Goal: Book appointment/travel/reservation

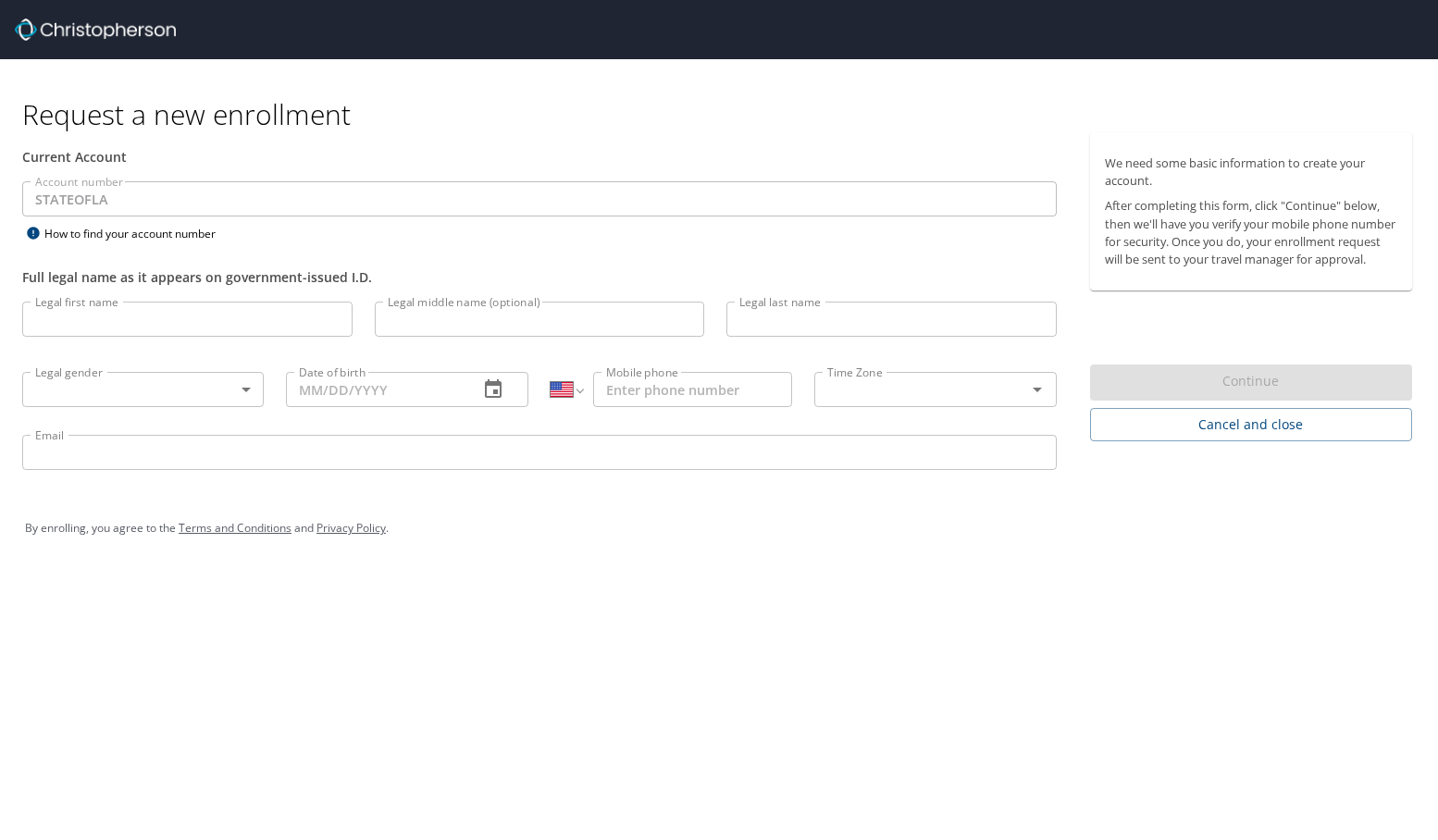
select select "US"
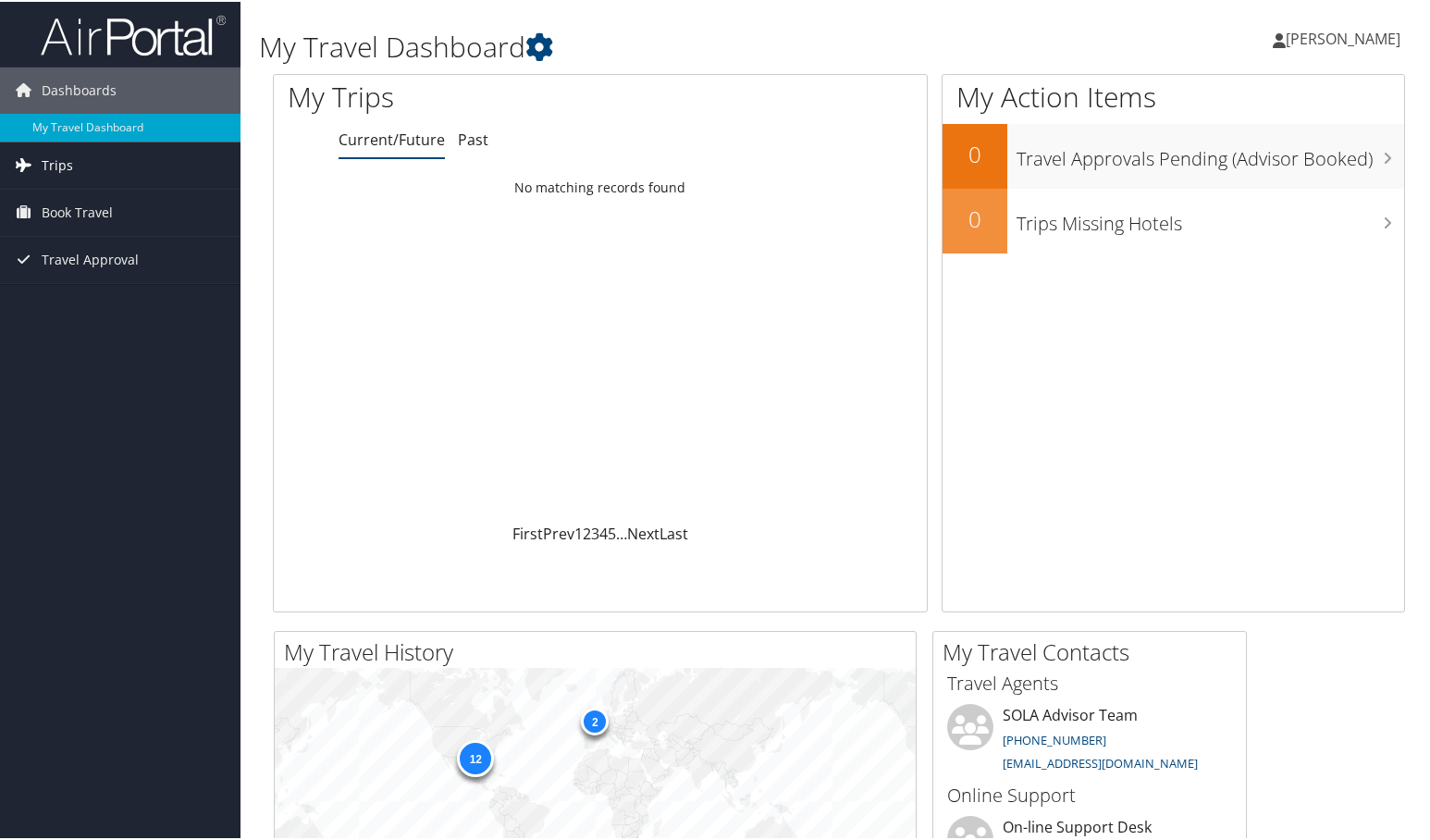
click at [119, 161] on link "Trips" at bounding box center [120, 164] width 240 height 47
click at [88, 287] on span "Book Travel" at bounding box center [77, 295] width 71 height 47
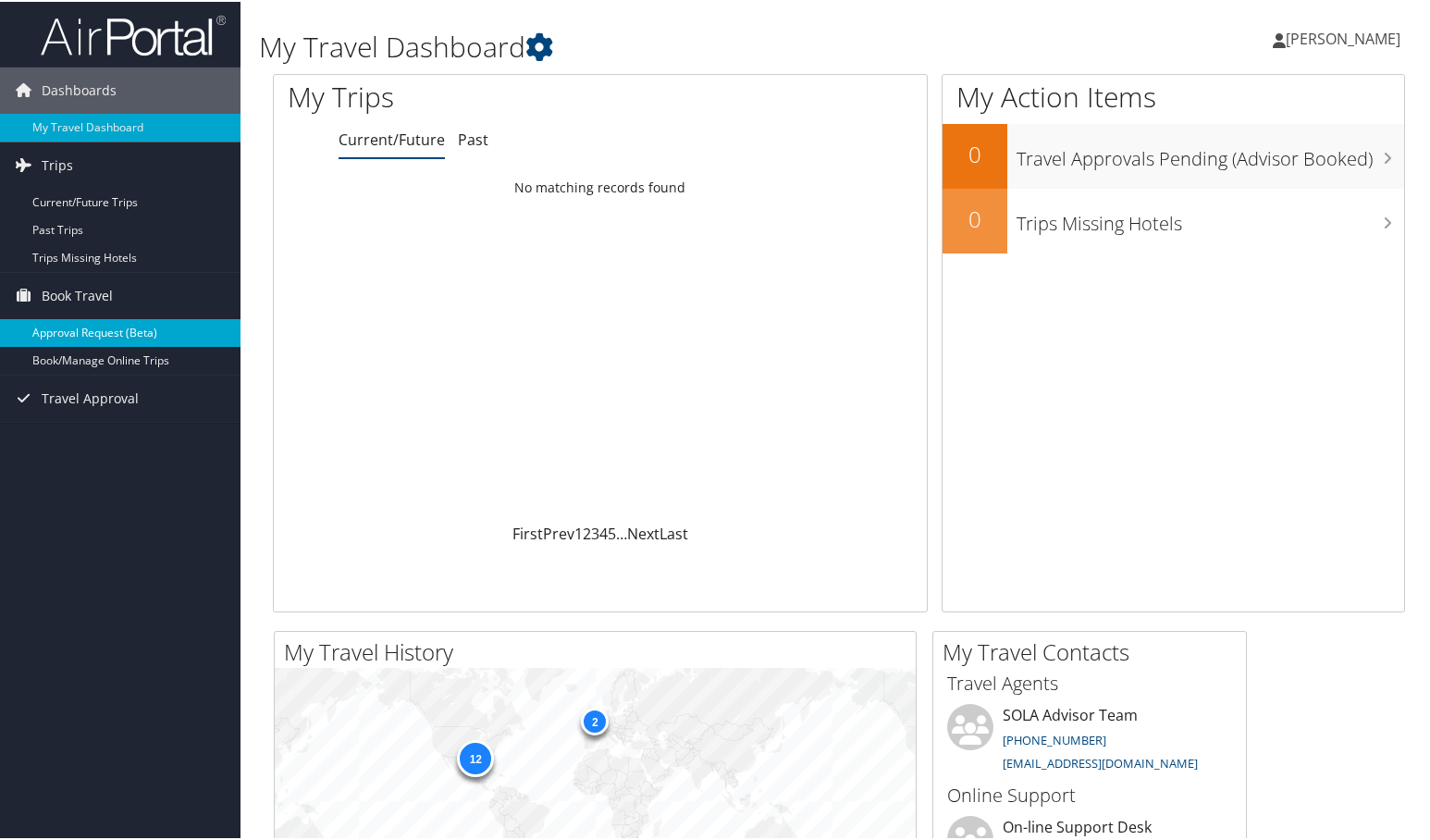
click at [91, 325] on link "Approval Request (Beta)" at bounding box center [120, 331] width 240 height 28
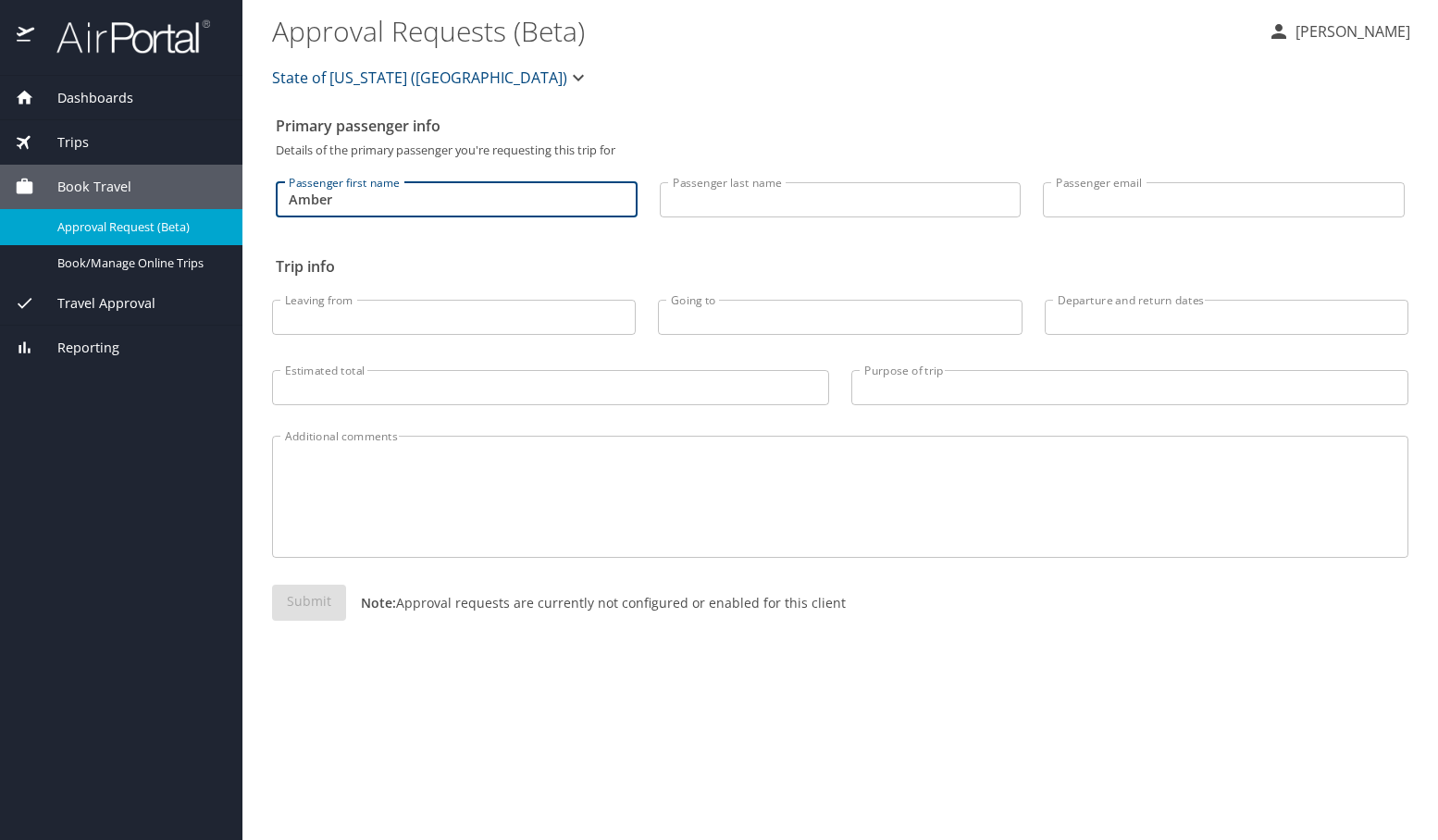
type input "Amber"
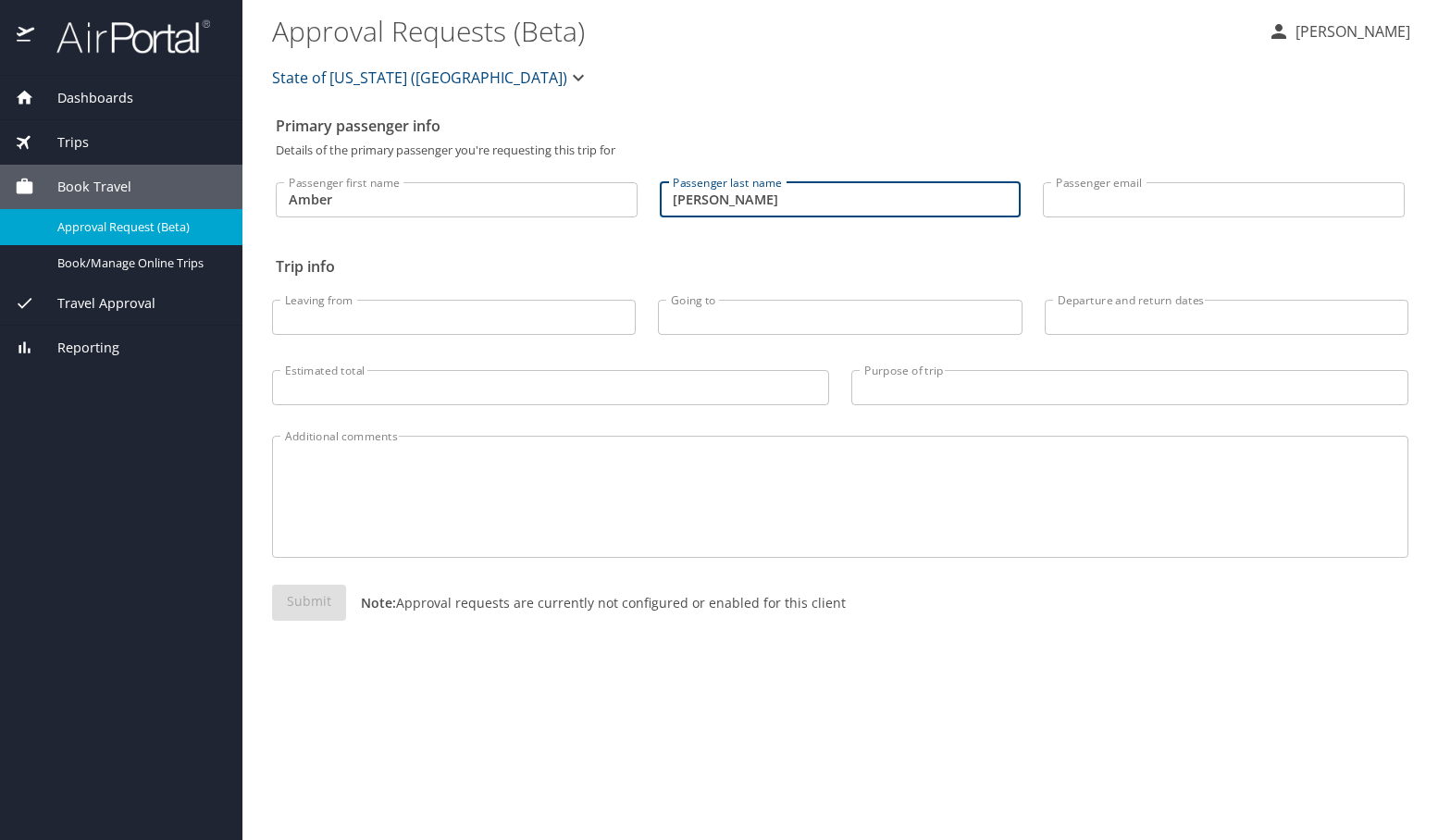
type input "Narro"
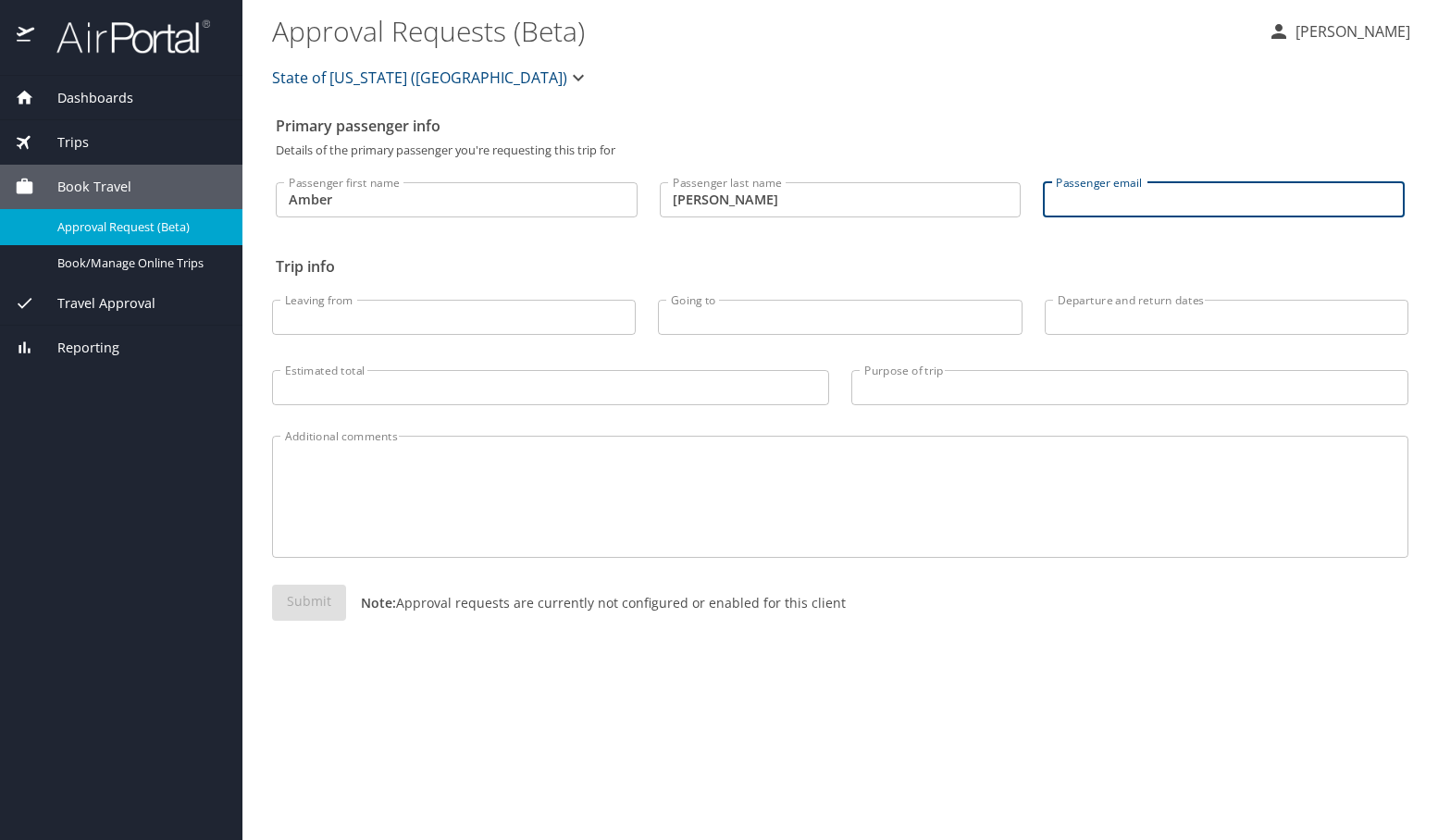
type input "amber.narro@selu.edu"
click at [288, 315] on input "Leaving from" at bounding box center [454, 317] width 364 height 35
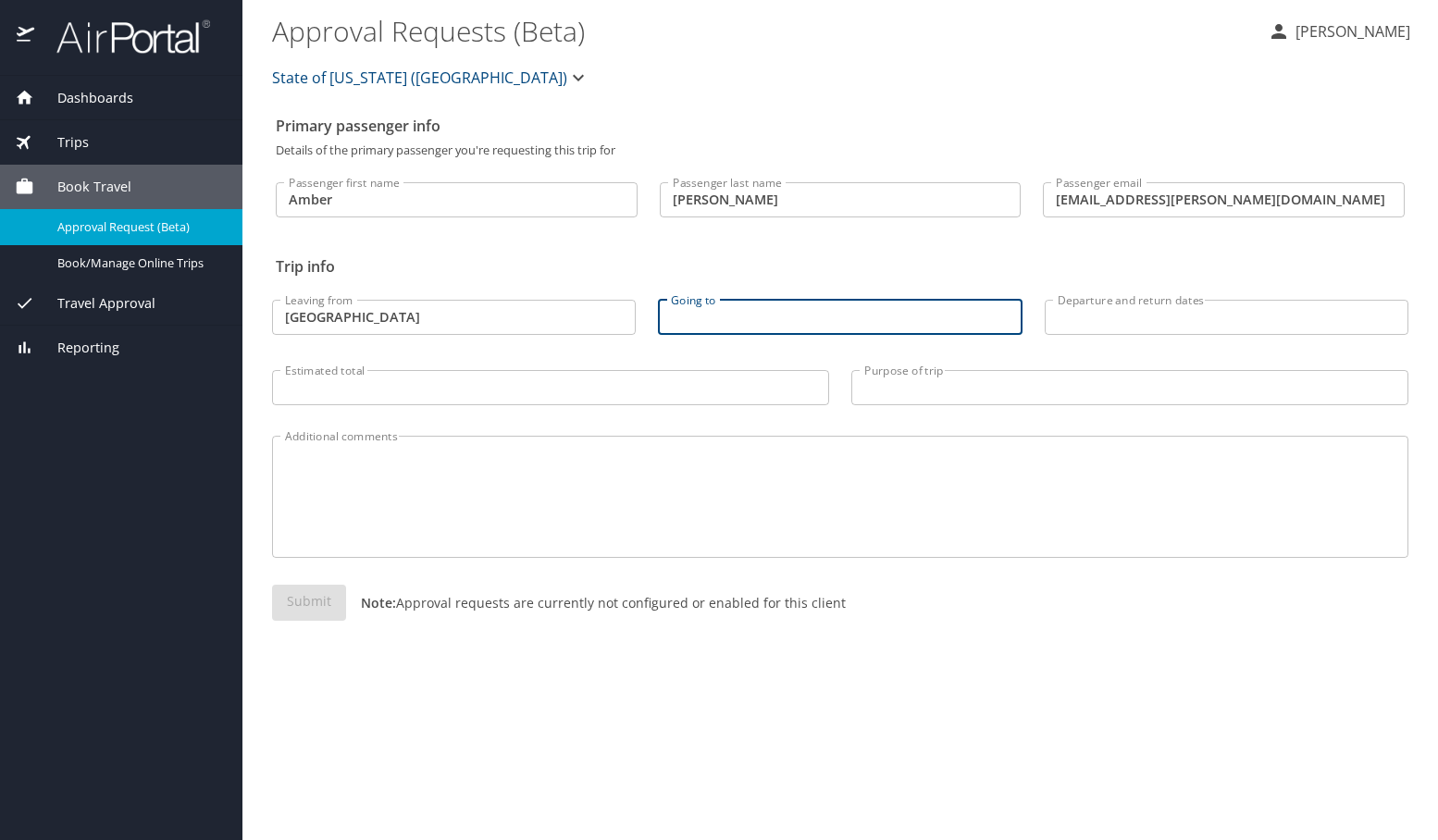
click at [309, 315] on input "new orleans" at bounding box center [454, 317] width 364 height 35
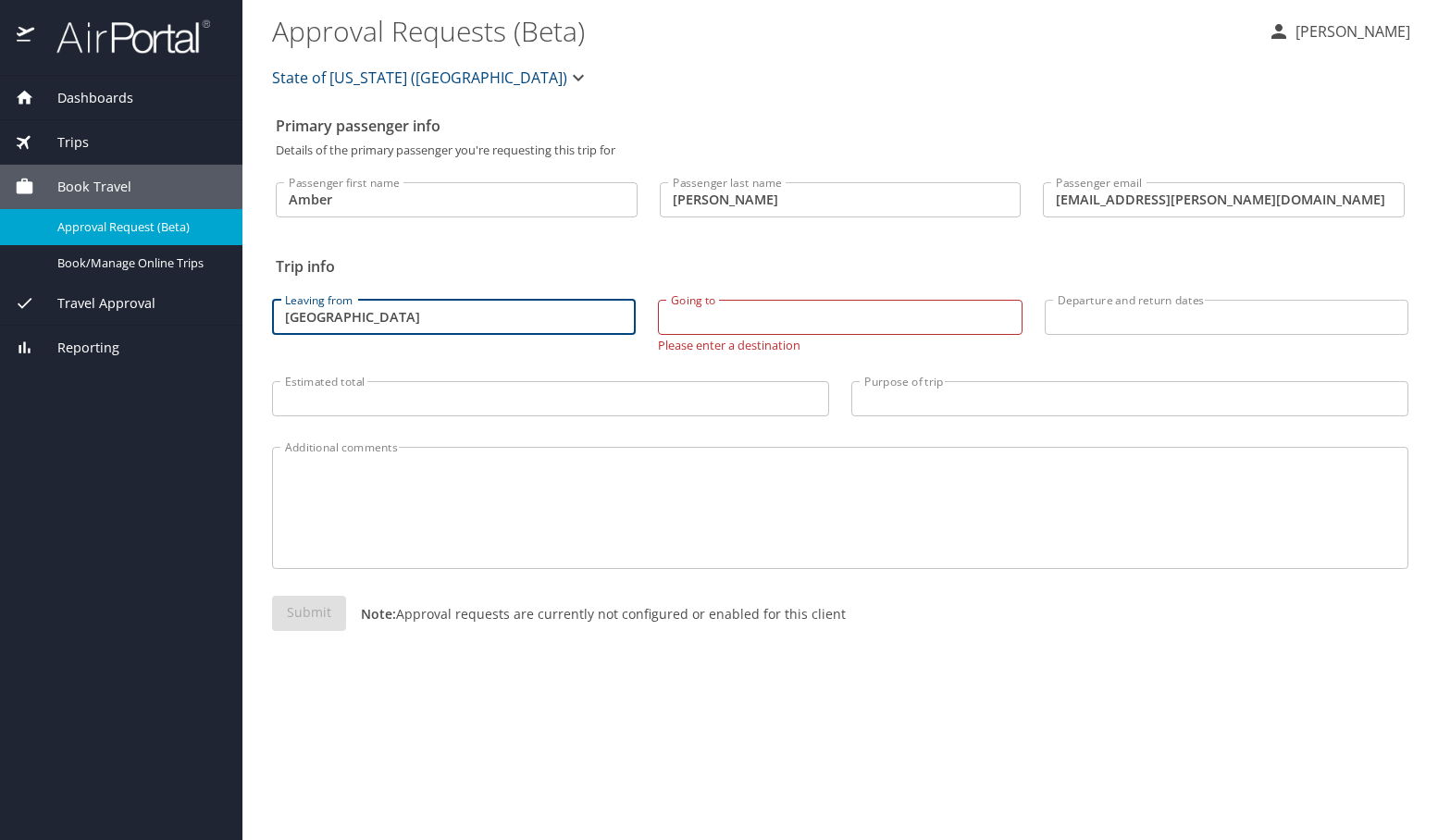
click at [309, 315] on input "new orleans" at bounding box center [454, 317] width 364 height 35
click at [306, 315] on input "new orleans" at bounding box center [454, 317] width 364 height 35
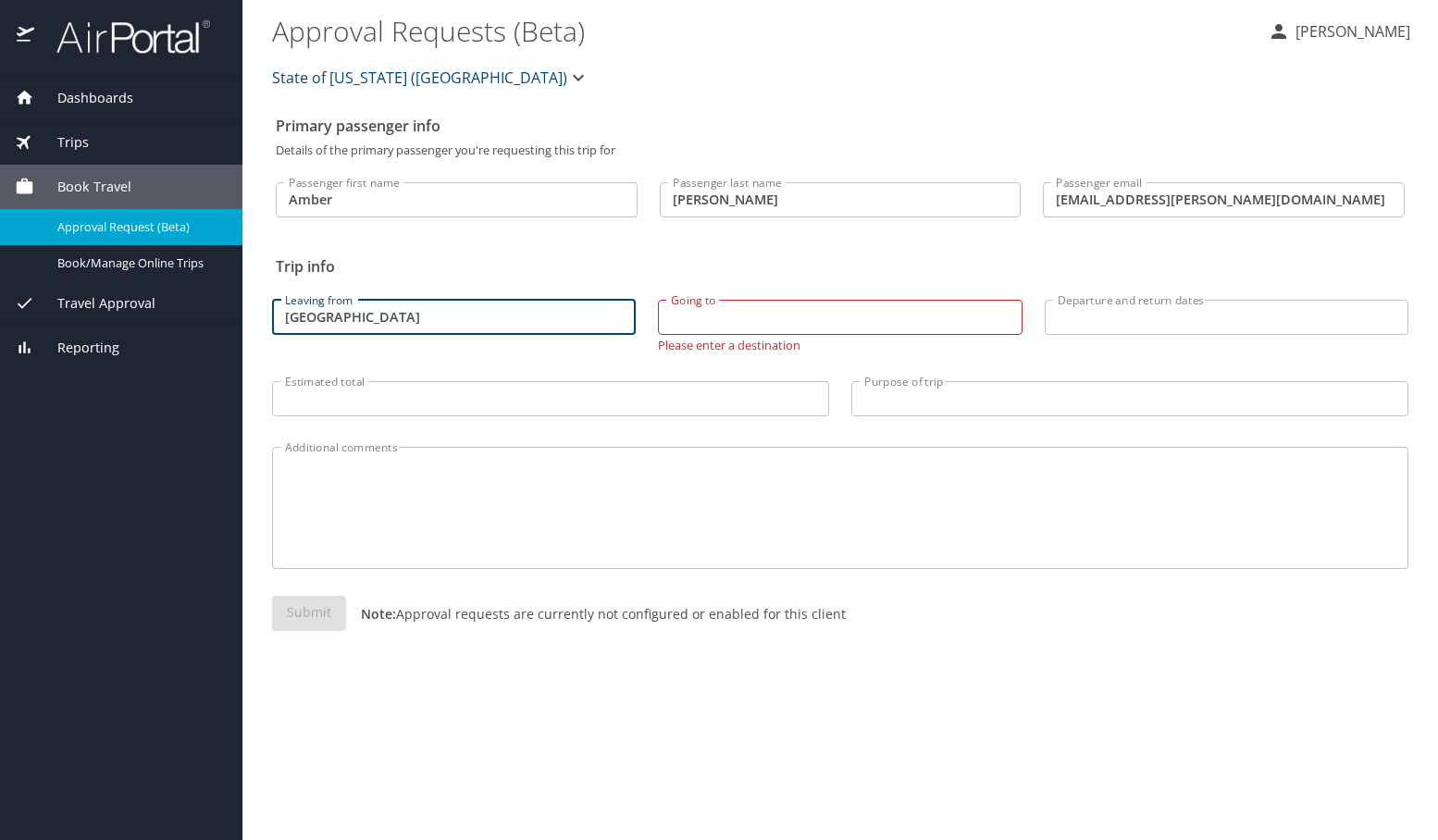
type input "New Orleans"
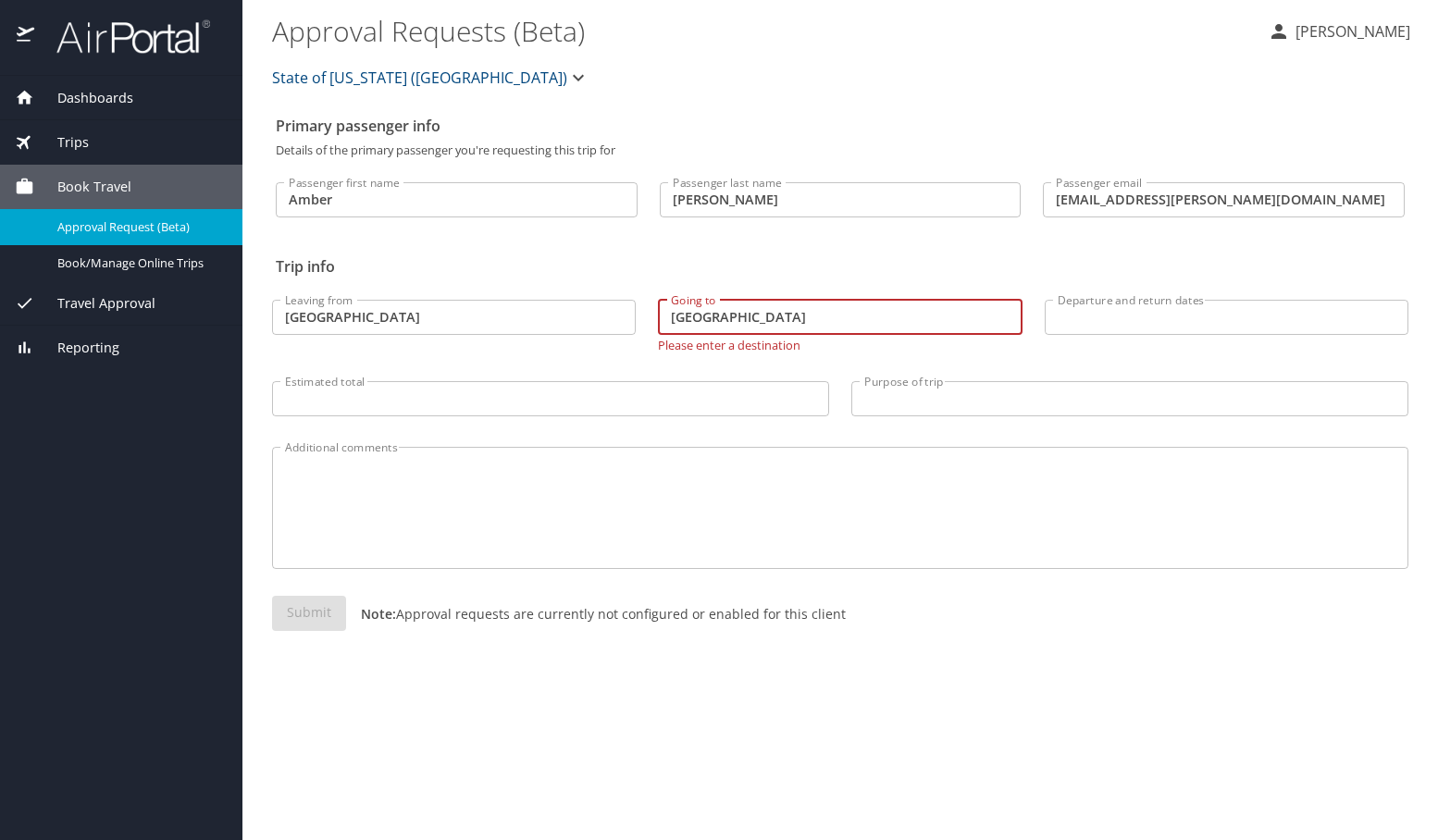
type input "San Diego"
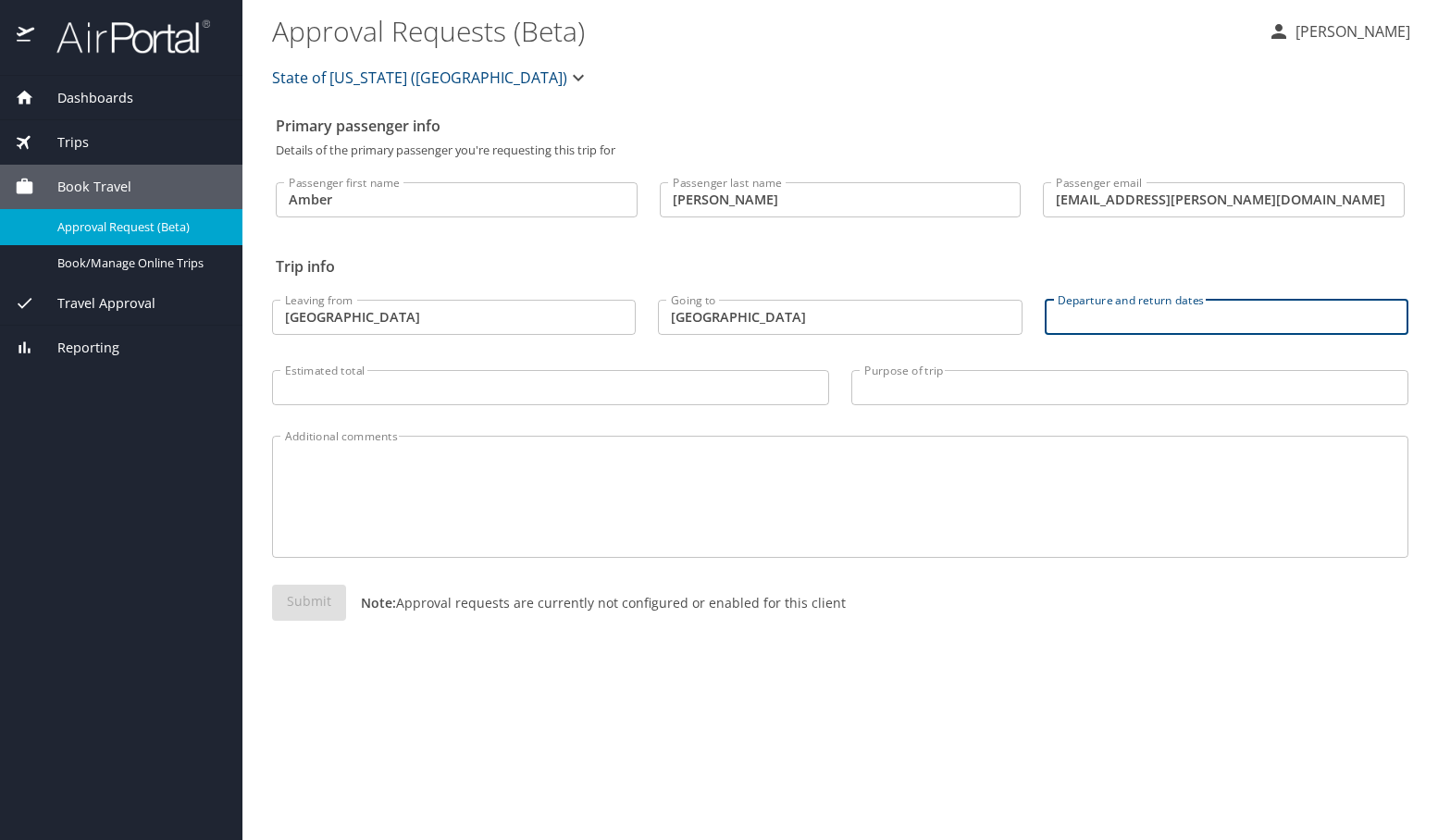
click at [1139, 317] on input "Departure and return dates" at bounding box center [1226, 317] width 364 height 35
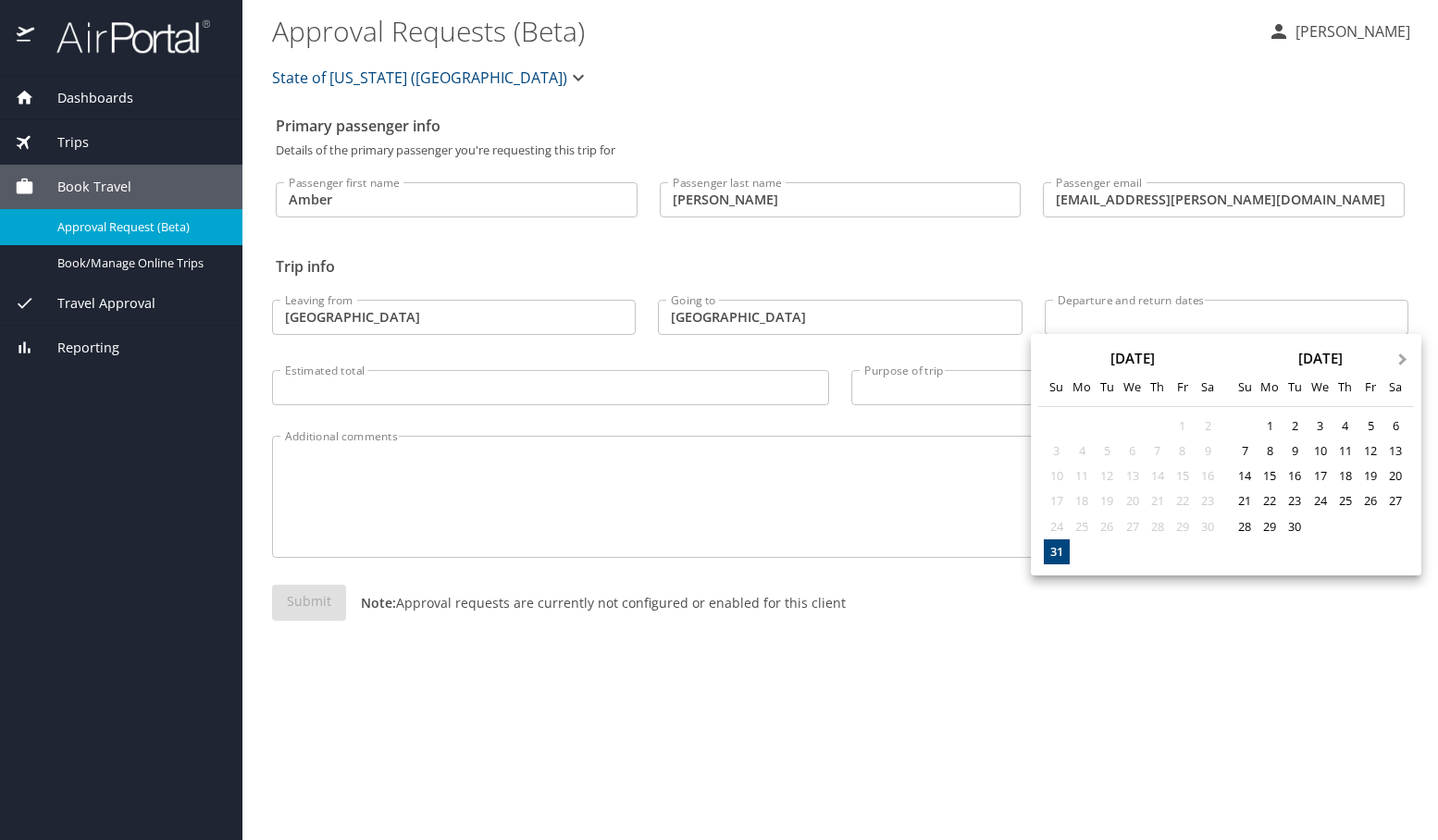
click at [1397, 353] on button "Next Month" at bounding box center [1404, 350] width 29 height 29
click at [1345, 456] on div "6" at bounding box center [1345, 451] width 25 height 25
click at [1344, 452] on div "6" at bounding box center [1345, 451] width 25 height 25
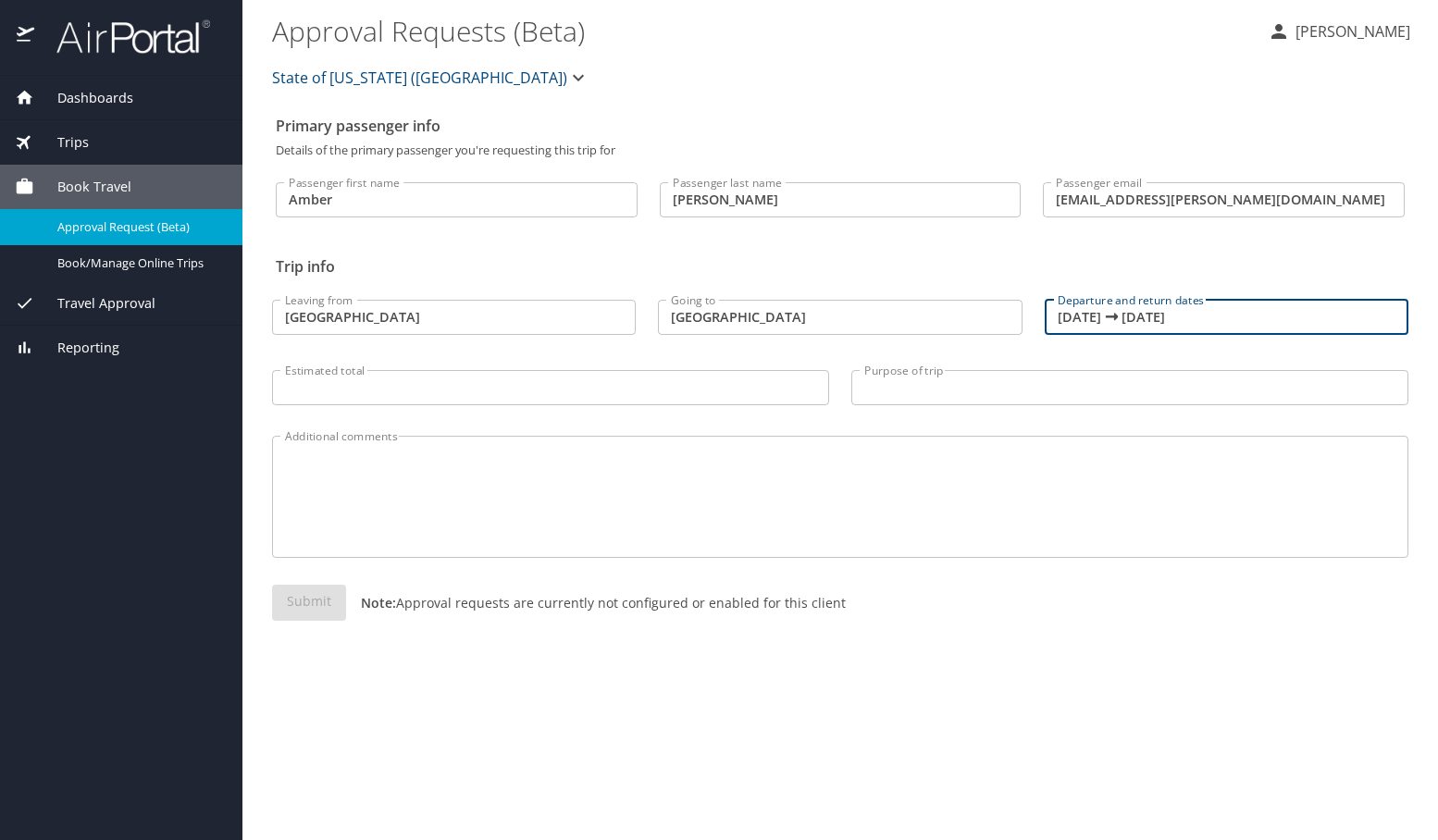
click at [1193, 315] on input "11/06/2025 🠦 11/06/2025" at bounding box center [1226, 317] width 364 height 35
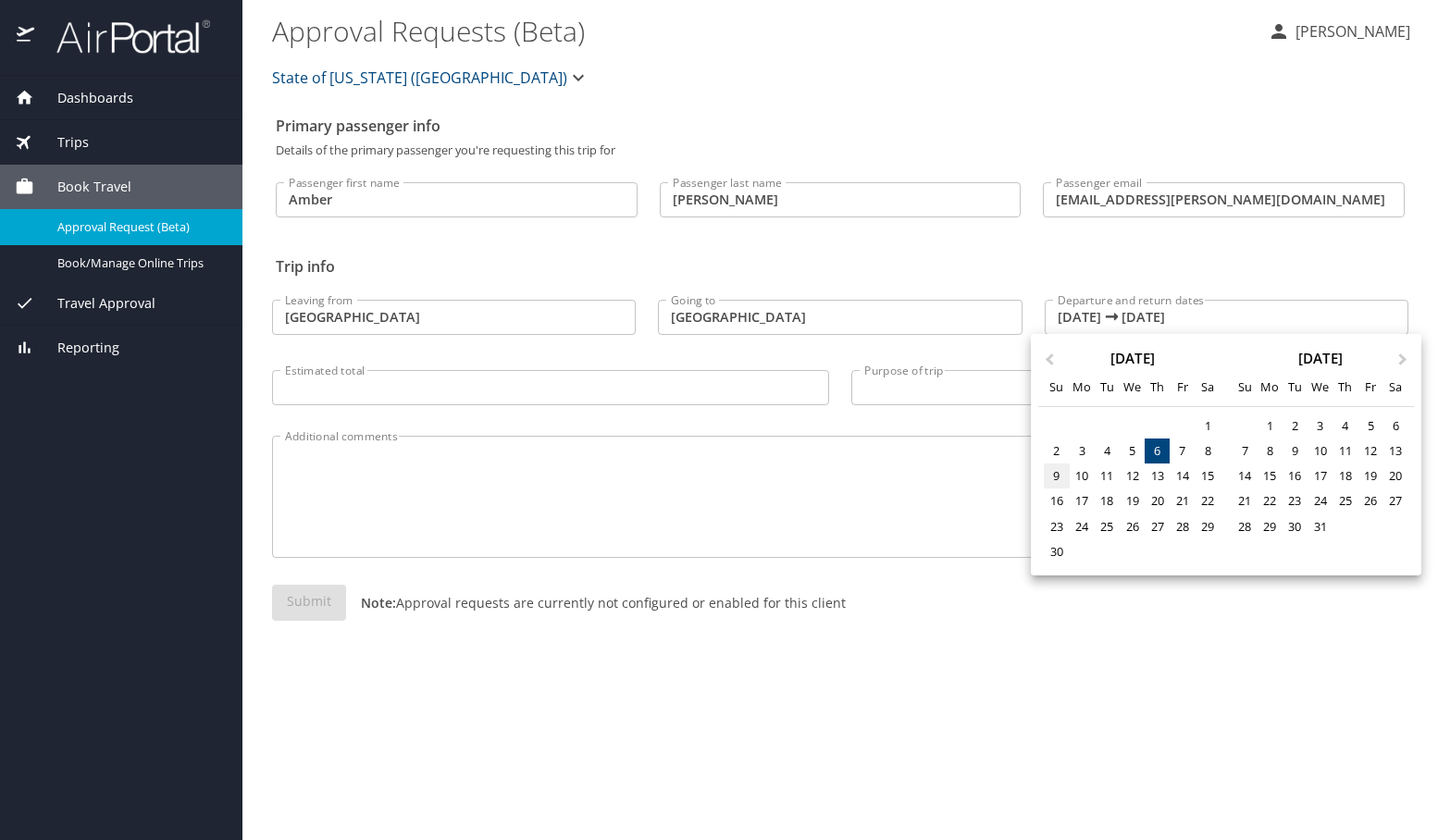
click at [1054, 474] on div "9" at bounding box center [1056, 476] width 25 height 25
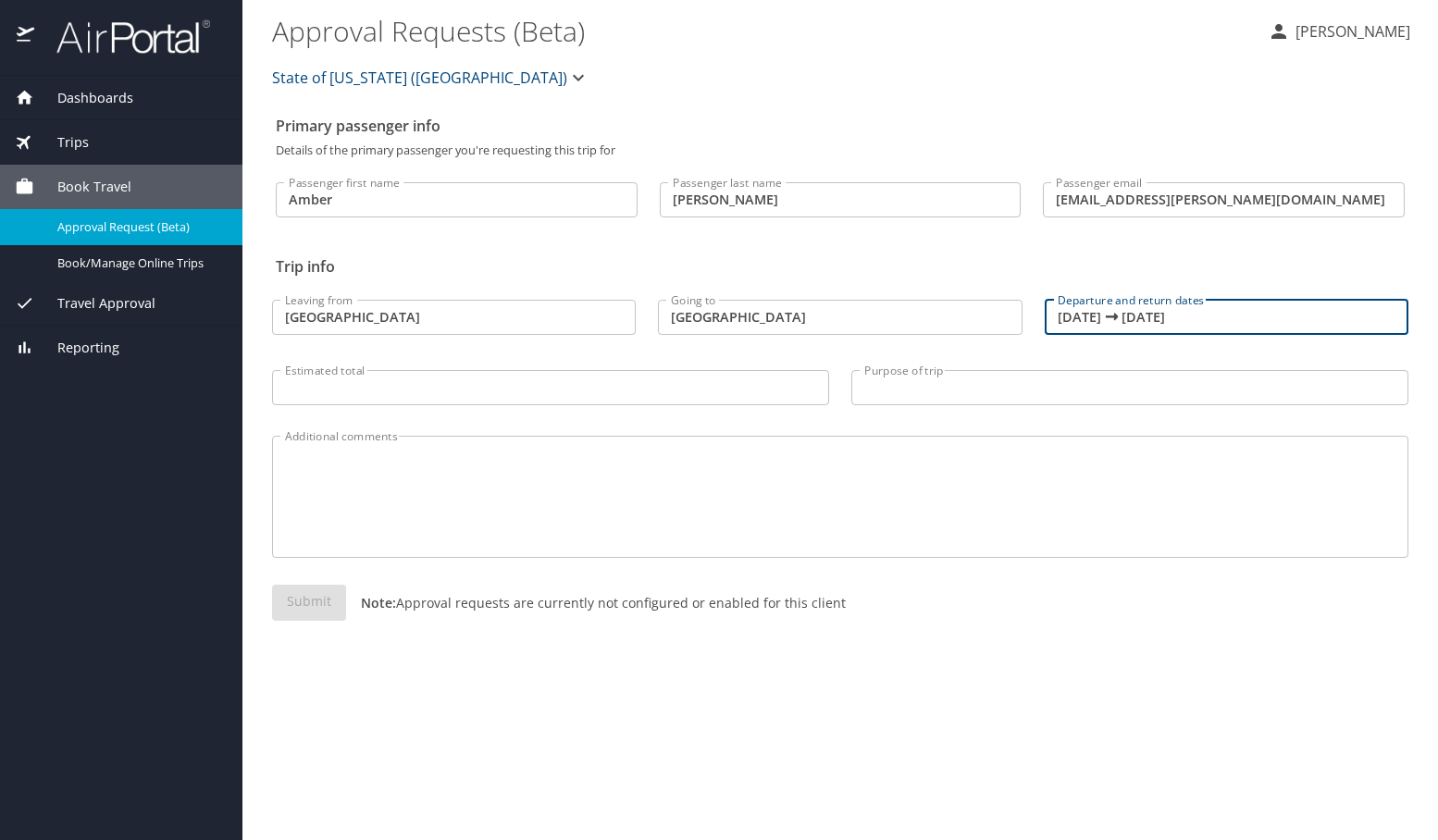
click at [1089, 323] on input "11/09/2025 🠦 11/09/2025" at bounding box center [1226, 317] width 364 height 35
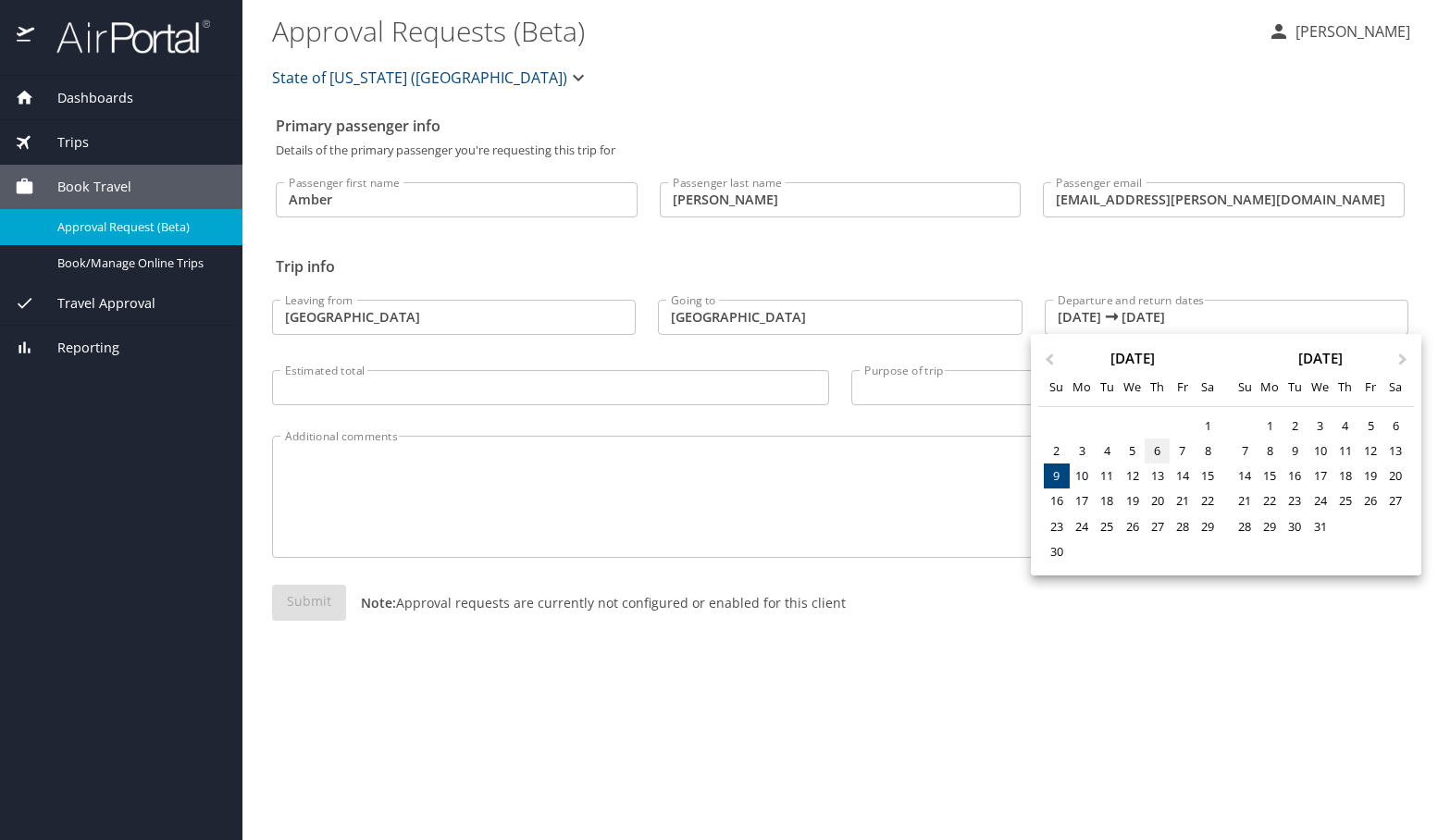
click at [1161, 448] on div "6" at bounding box center [1157, 451] width 25 height 25
click at [1059, 475] on div "9" at bounding box center [1056, 476] width 25 height 25
type input "11/06/2025 🠦 11/09/2025"
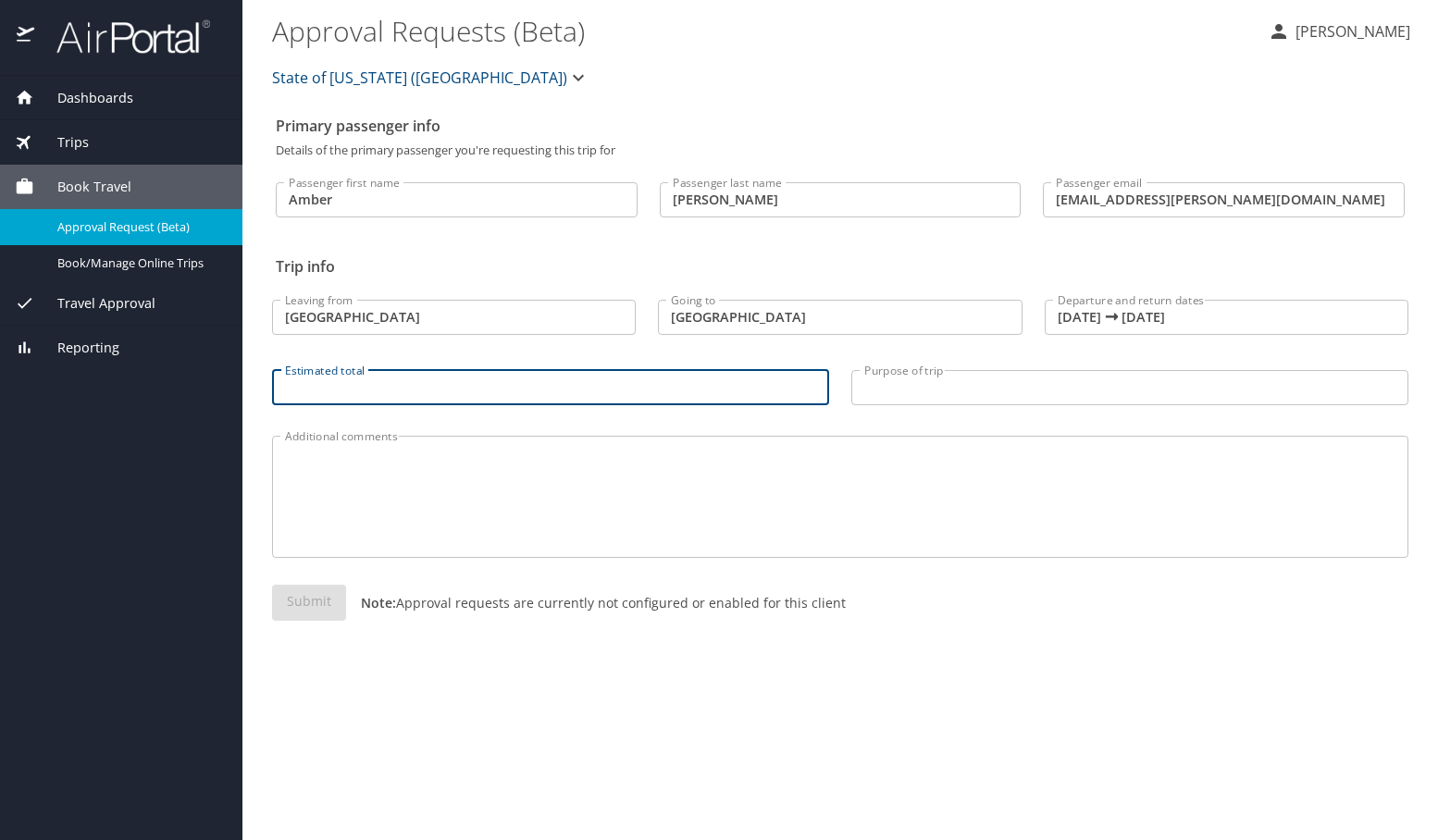
click at [665, 396] on input "Estimated total" at bounding box center [550, 388] width 557 height 35
click at [32, 297] on icon at bounding box center [24, 303] width 19 height 19
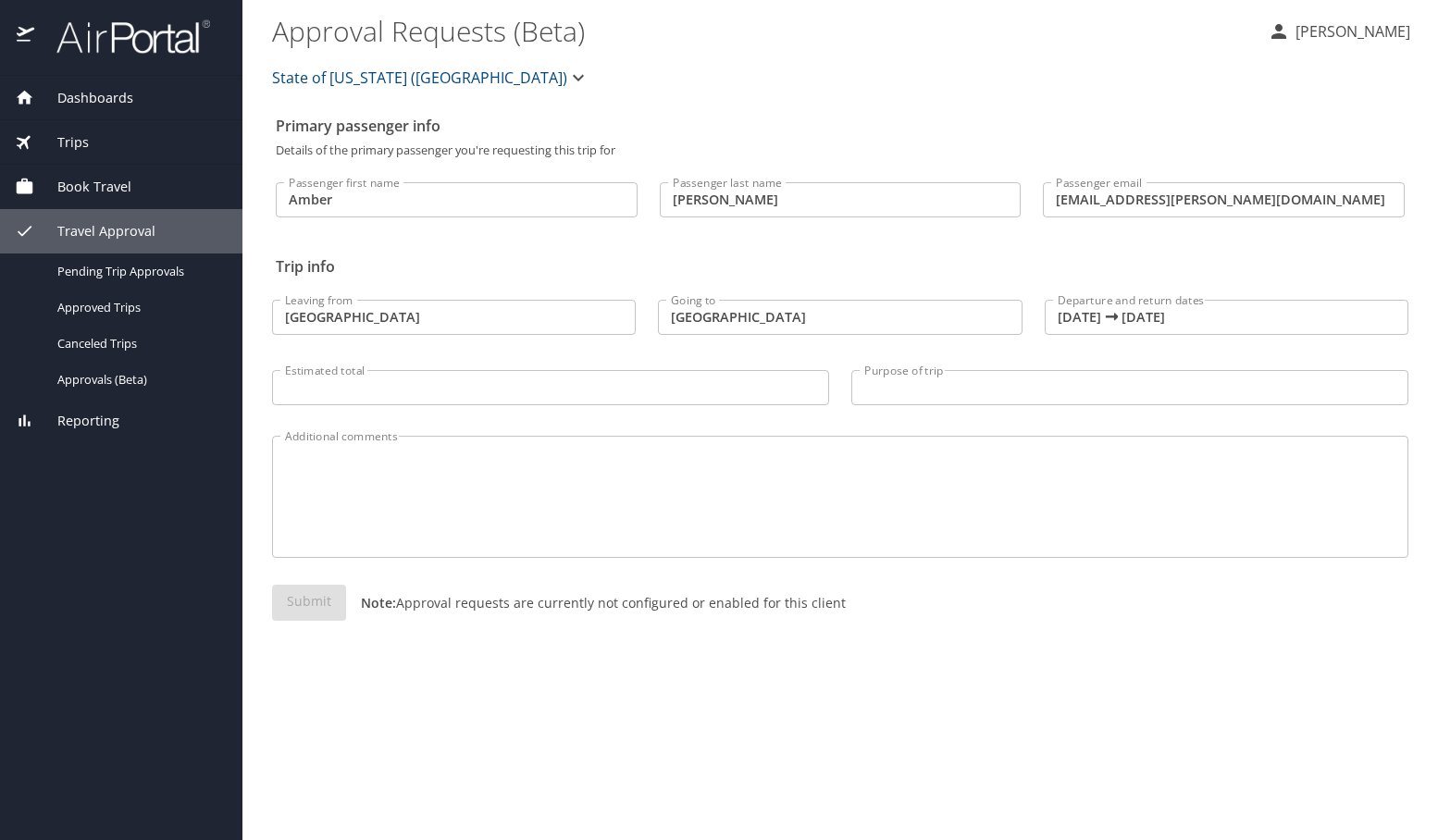
click at [66, 189] on span "Book Travel" at bounding box center [83, 187] width 97 height 20
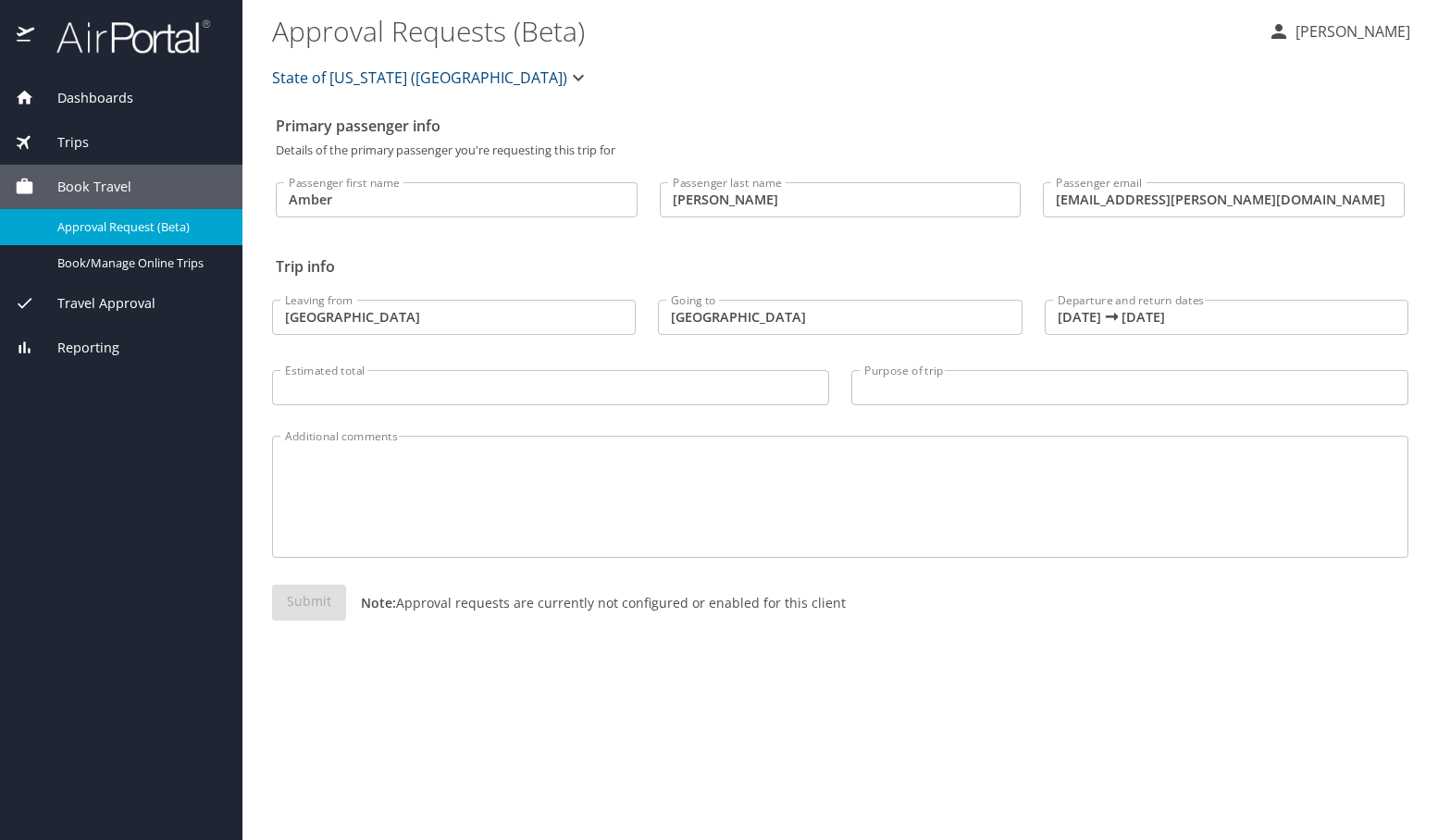
click at [86, 143] on span "Trips" at bounding box center [61, 142] width 54 height 20
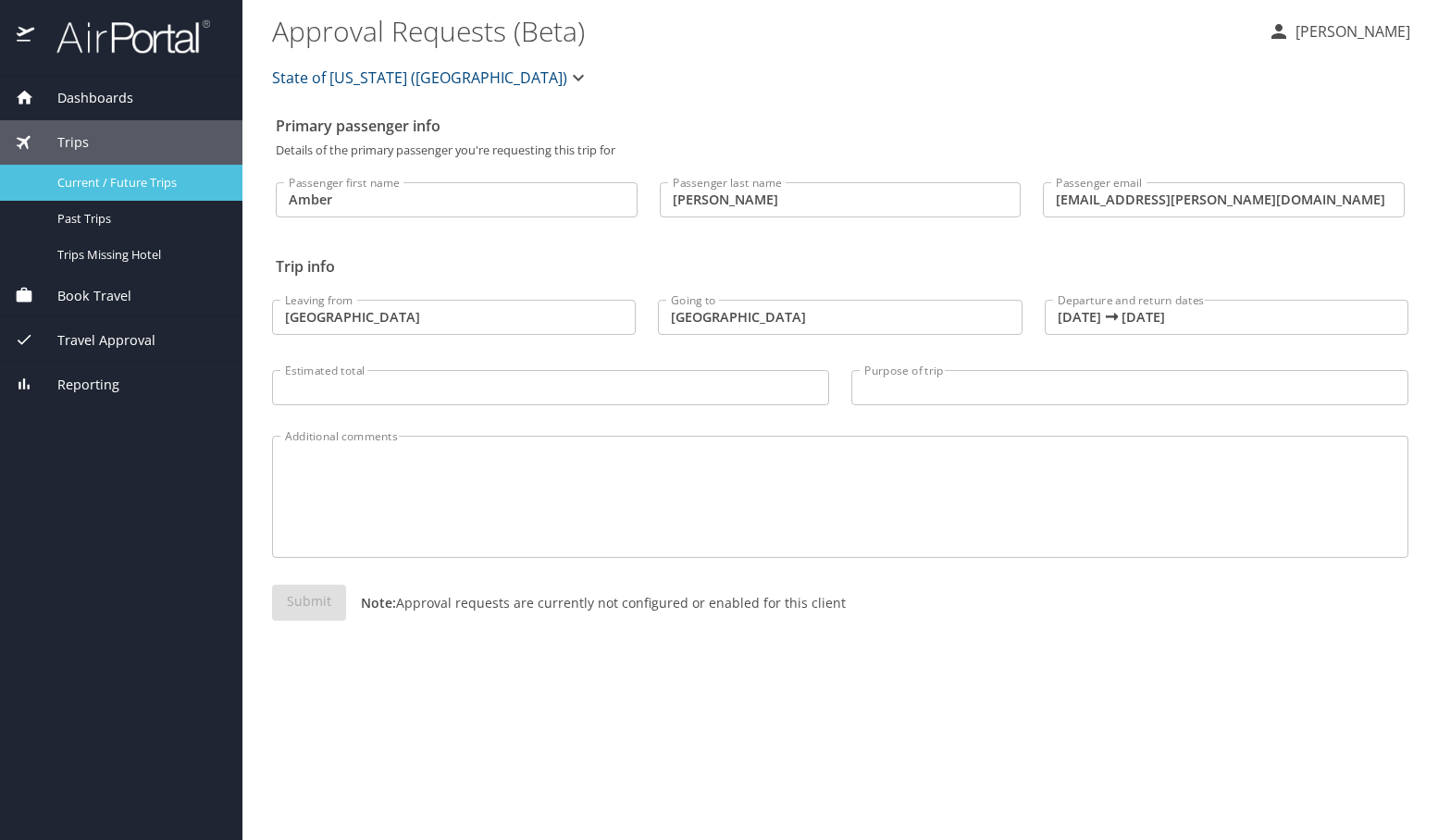
click at [144, 197] on link "Current / Future Trips" at bounding box center [121, 182] width 242 height 36
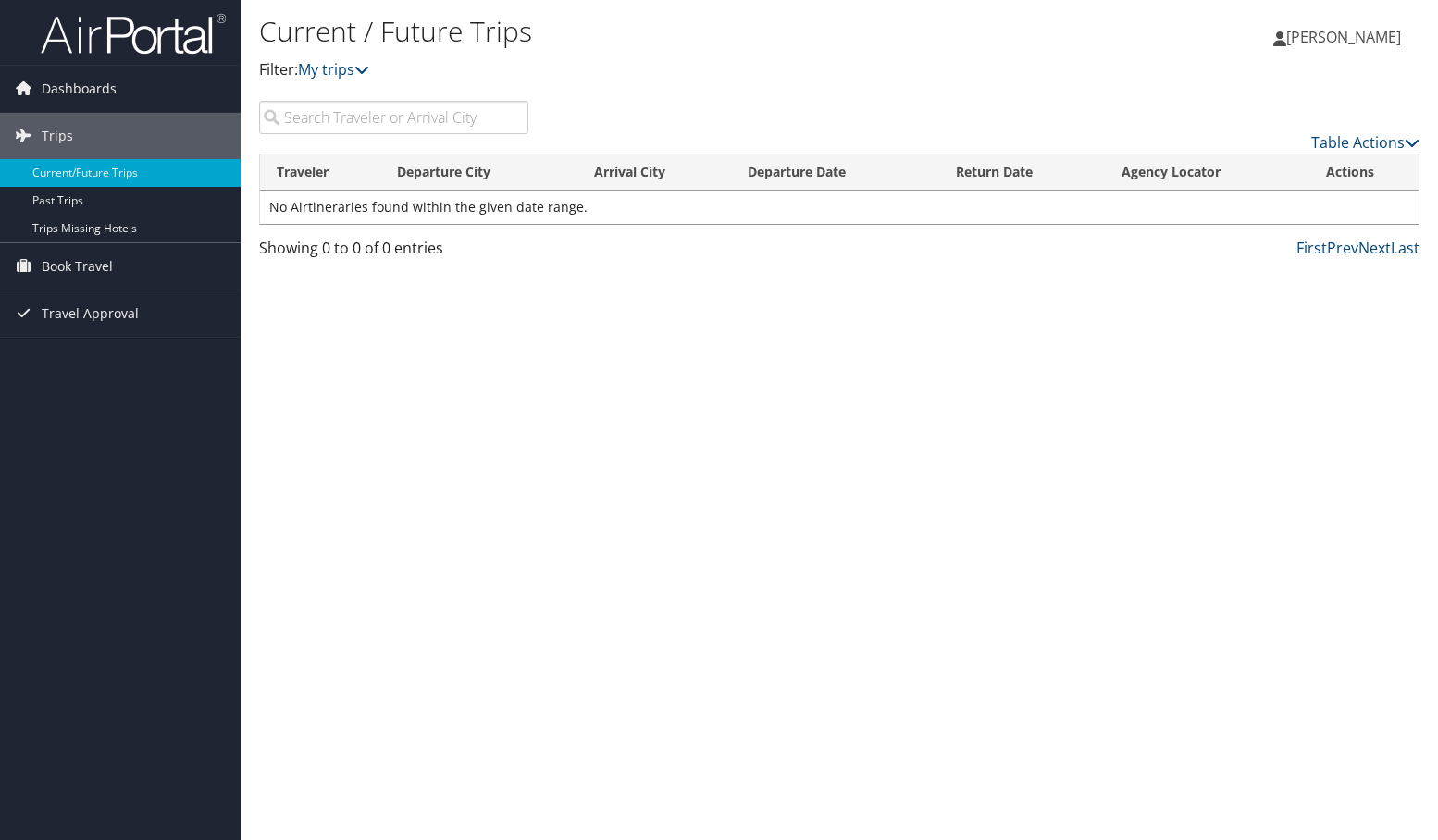
click at [368, 220] on td "No Airtineraries found within the given date range." at bounding box center [838, 207] width 1158 height 33
click at [103, 262] on span "Book Travel" at bounding box center [77, 266] width 71 height 47
click at [98, 326] on link "Book/Manage Online Trips" at bounding box center [120, 331] width 240 height 28
click at [96, 267] on span "Book Travel" at bounding box center [77, 266] width 71 height 47
click at [105, 332] on link "Book/Manage Online Trips" at bounding box center [120, 331] width 240 height 28
